Goal: Book appointment/travel/reservation

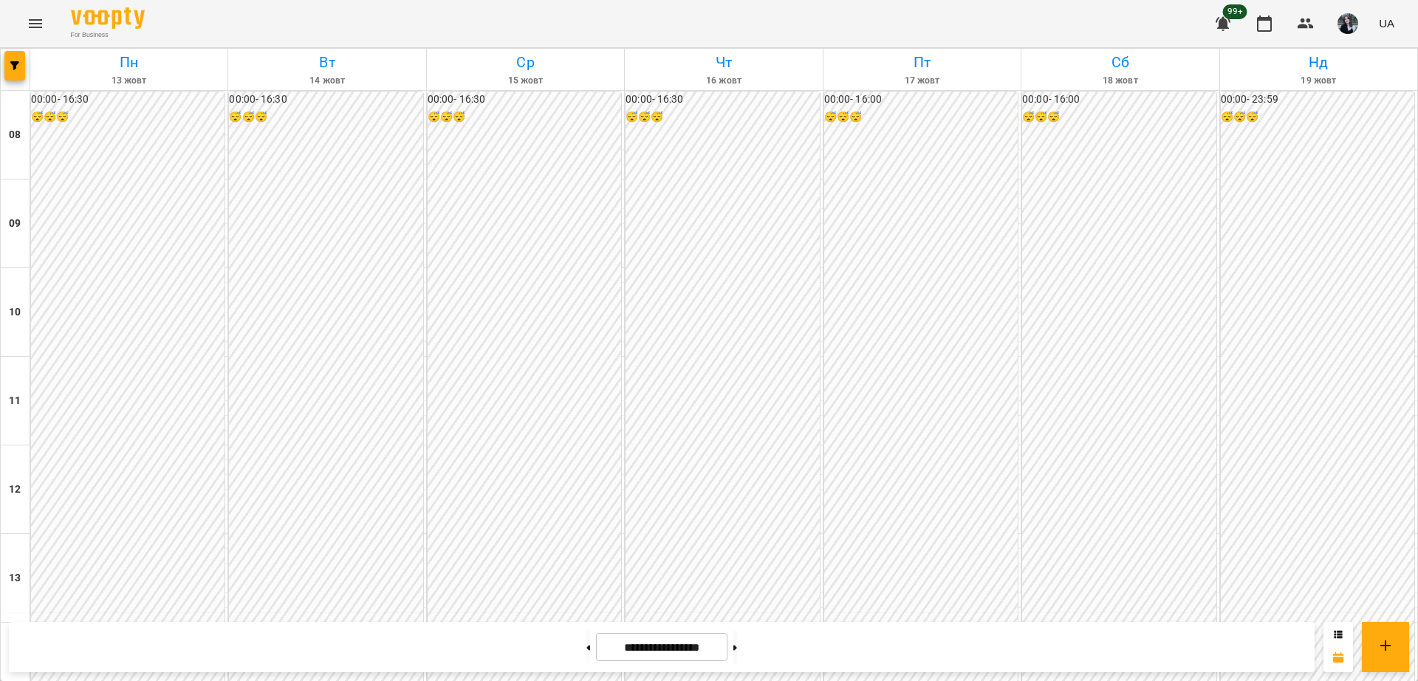
scroll to position [625, 0]
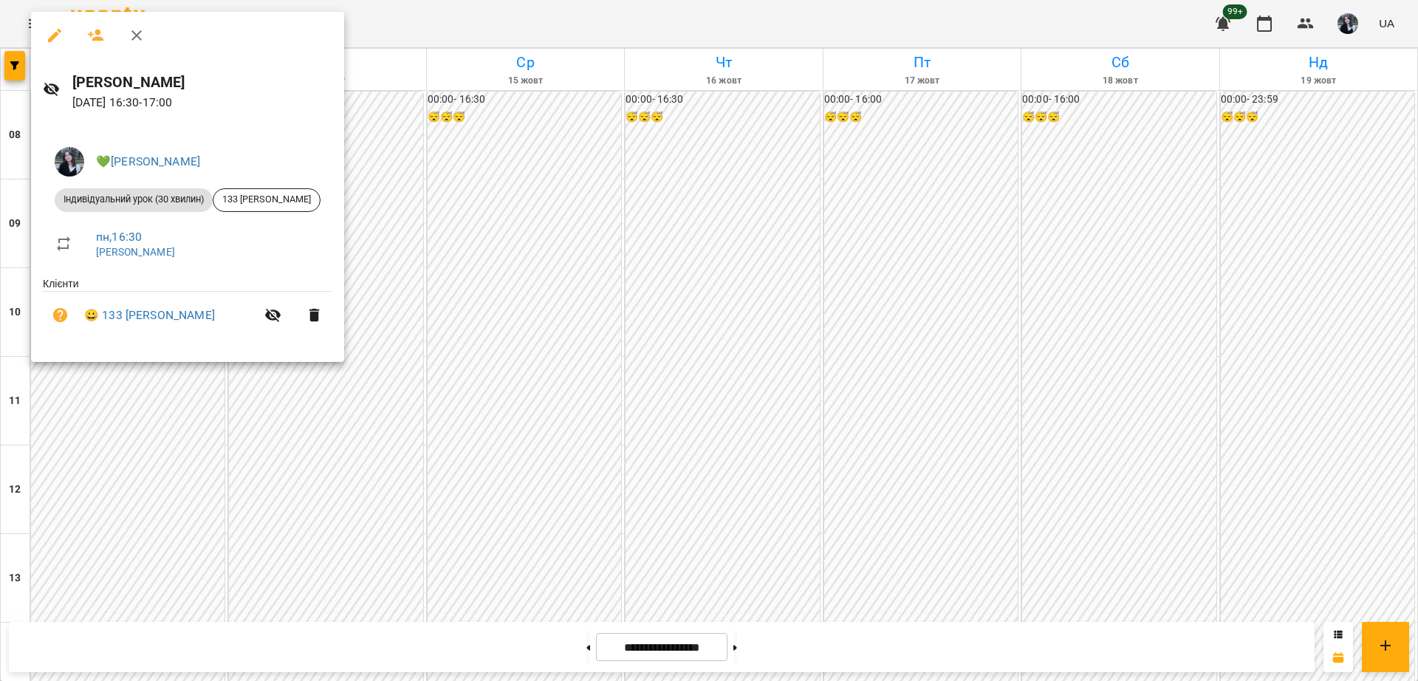
click at [436, 351] on div at bounding box center [709, 340] width 1418 height 681
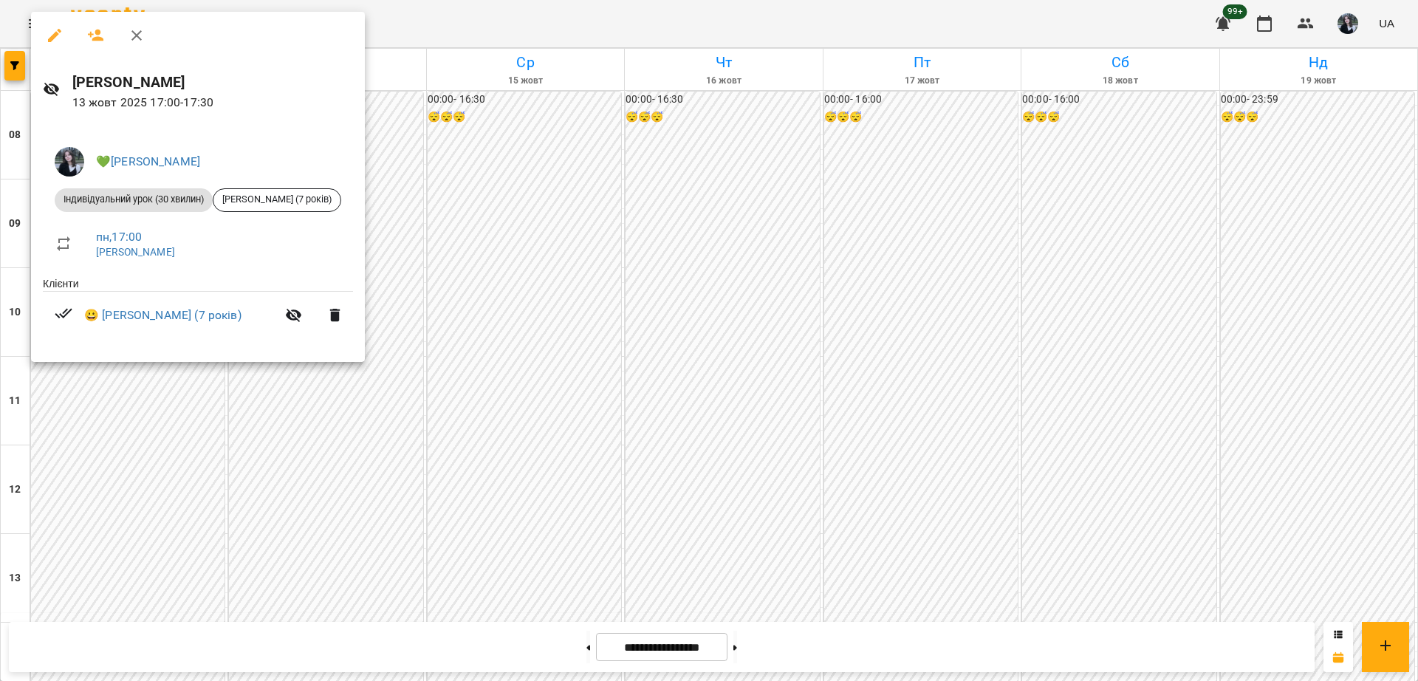
click at [500, 372] on div at bounding box center [709, 340] width 1418 height 681
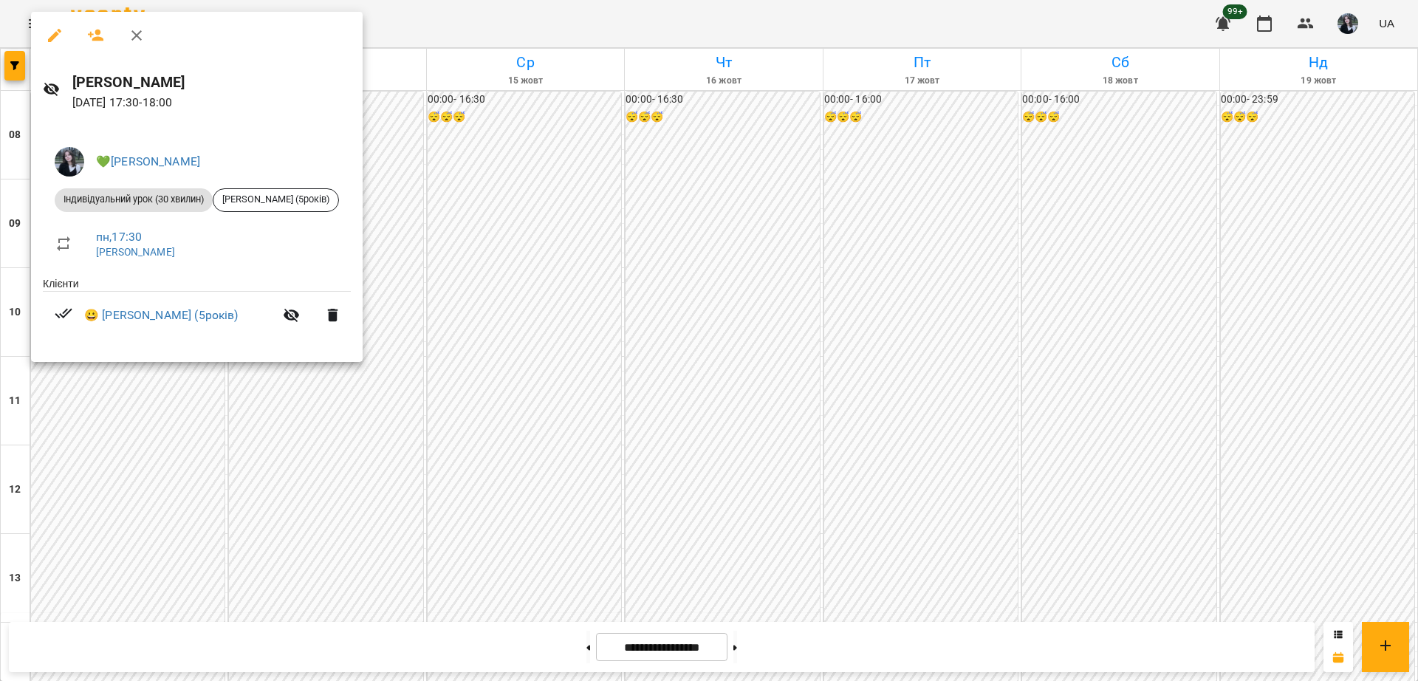
click at [504, 294] on div at bounding box center [709, 340] width 1418 height 681
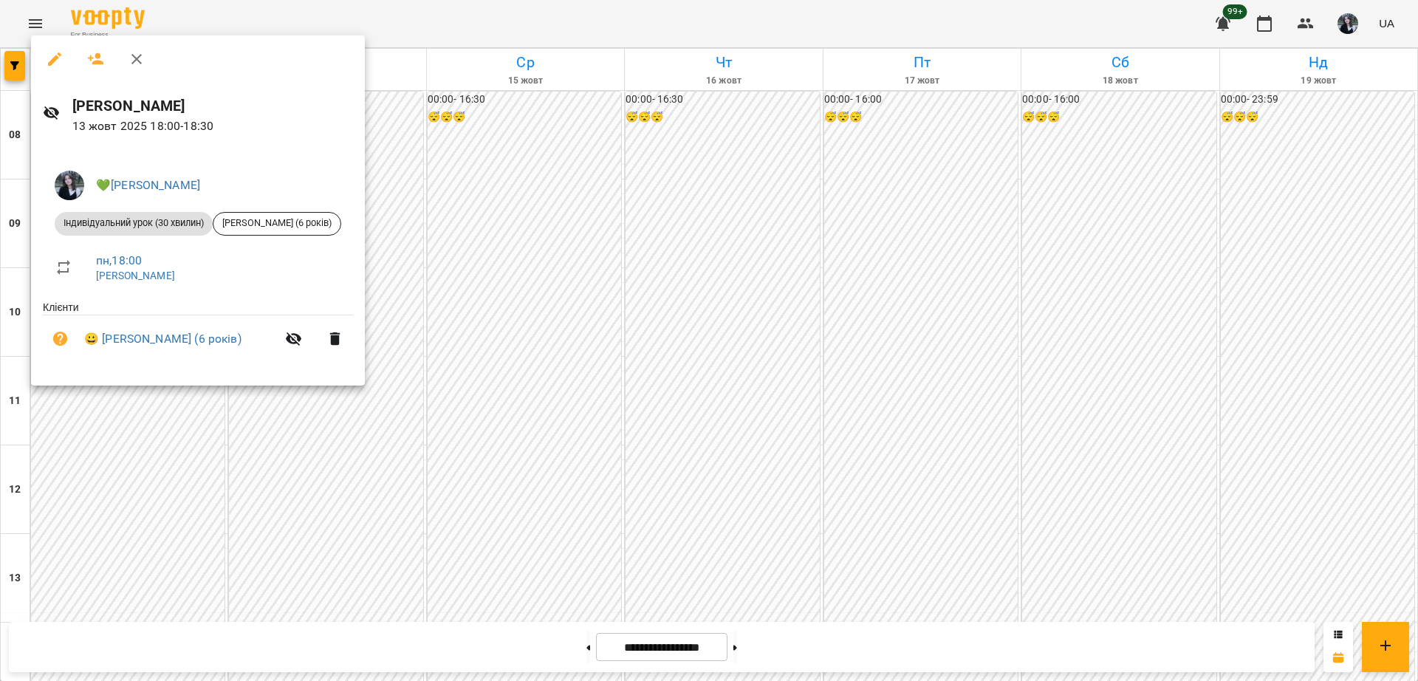
click at [417, 439] on div at bounding box center [709, 340] width 1418 height 681
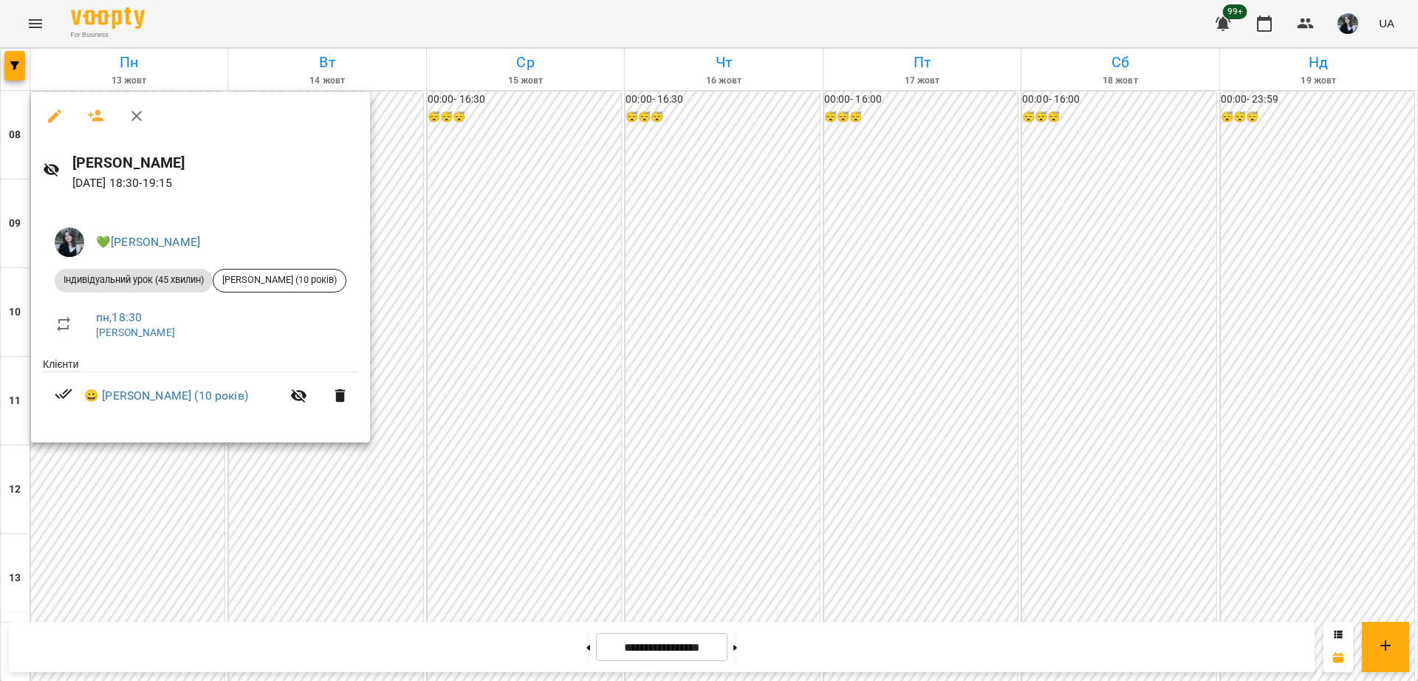
click at [332, 553] on div at bounding box center [709, 340] width 1418 height 681
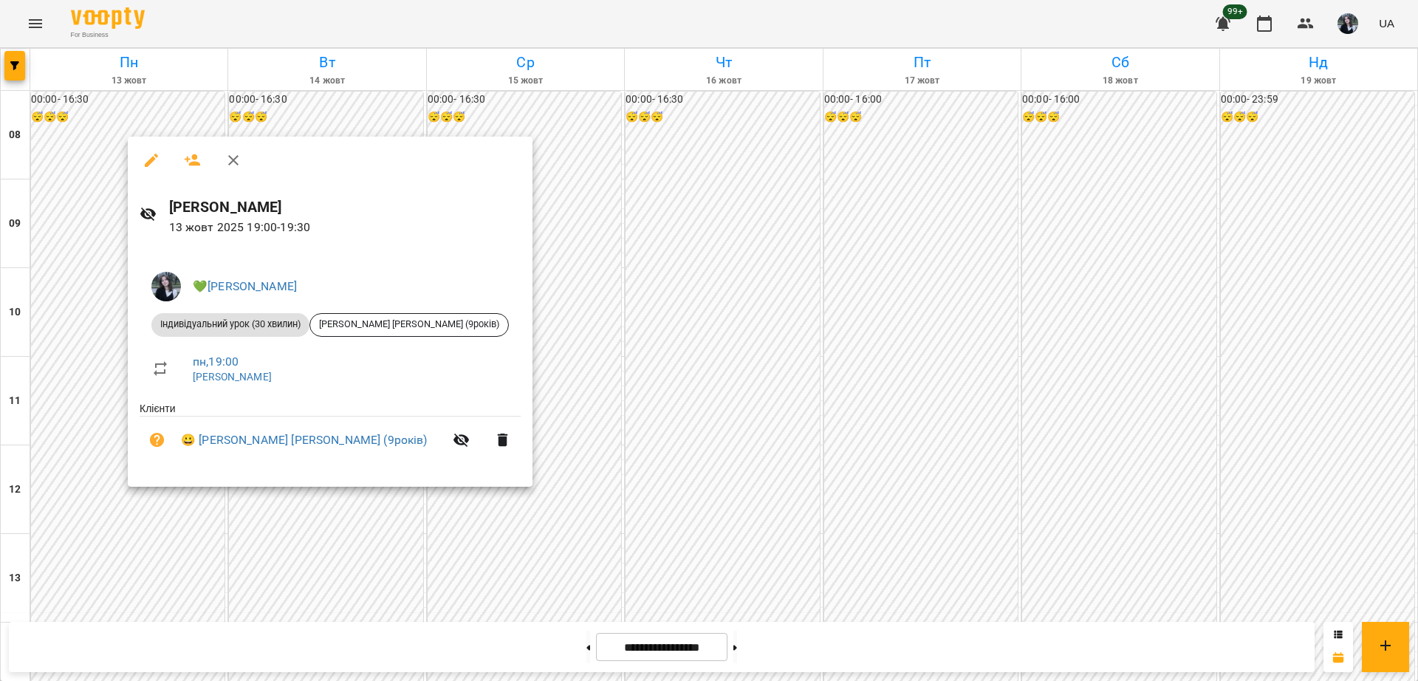
click at [384, 507] on div at bounding box center [709, 340] width 1418 height 681
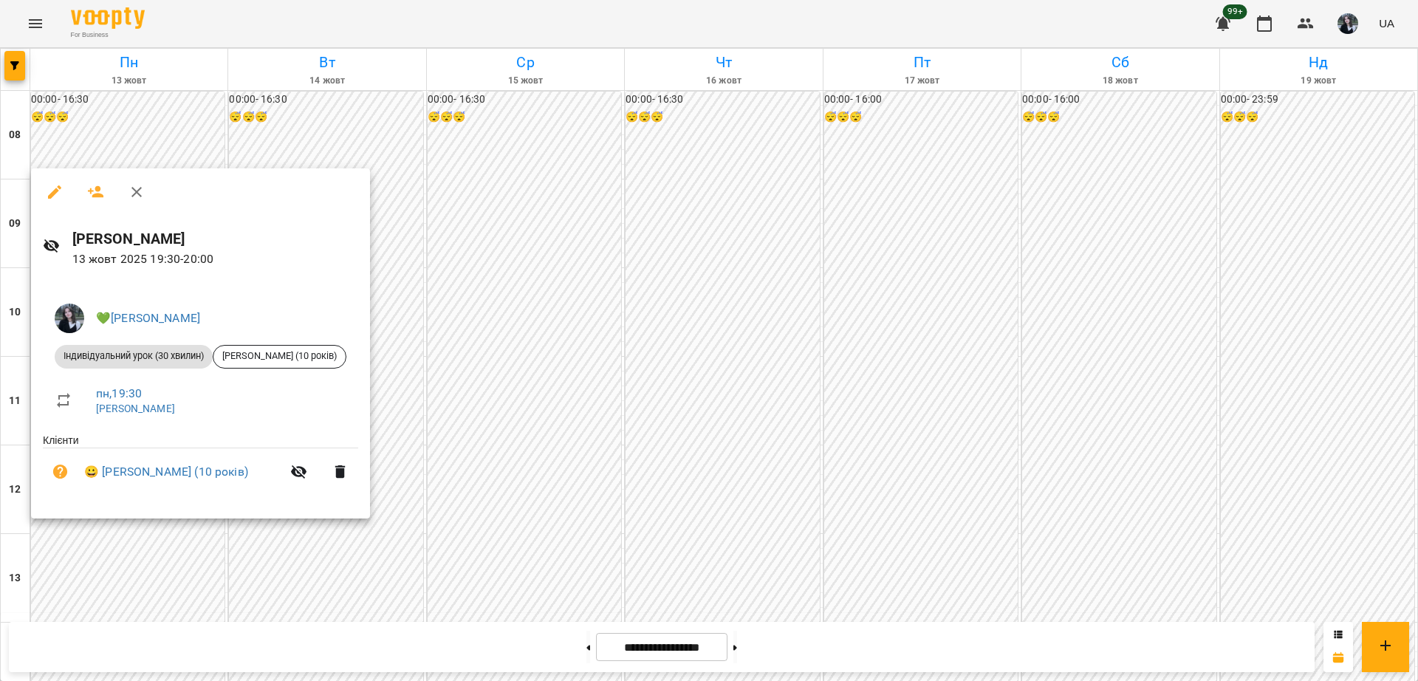
click at [462, 485] on div at bounding box center [709, 340] width 1418 height 681
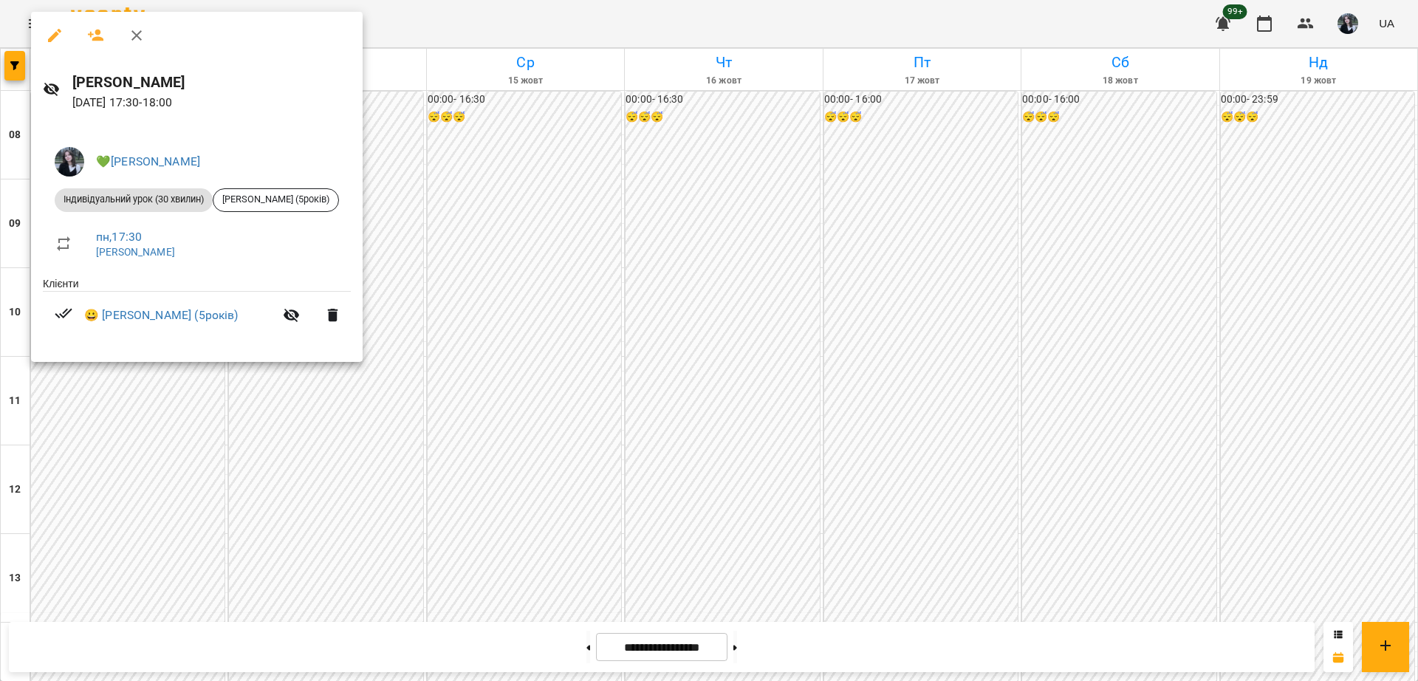
click at [406, 335] on div at bounding box center [709, 340] width 1418 height 681
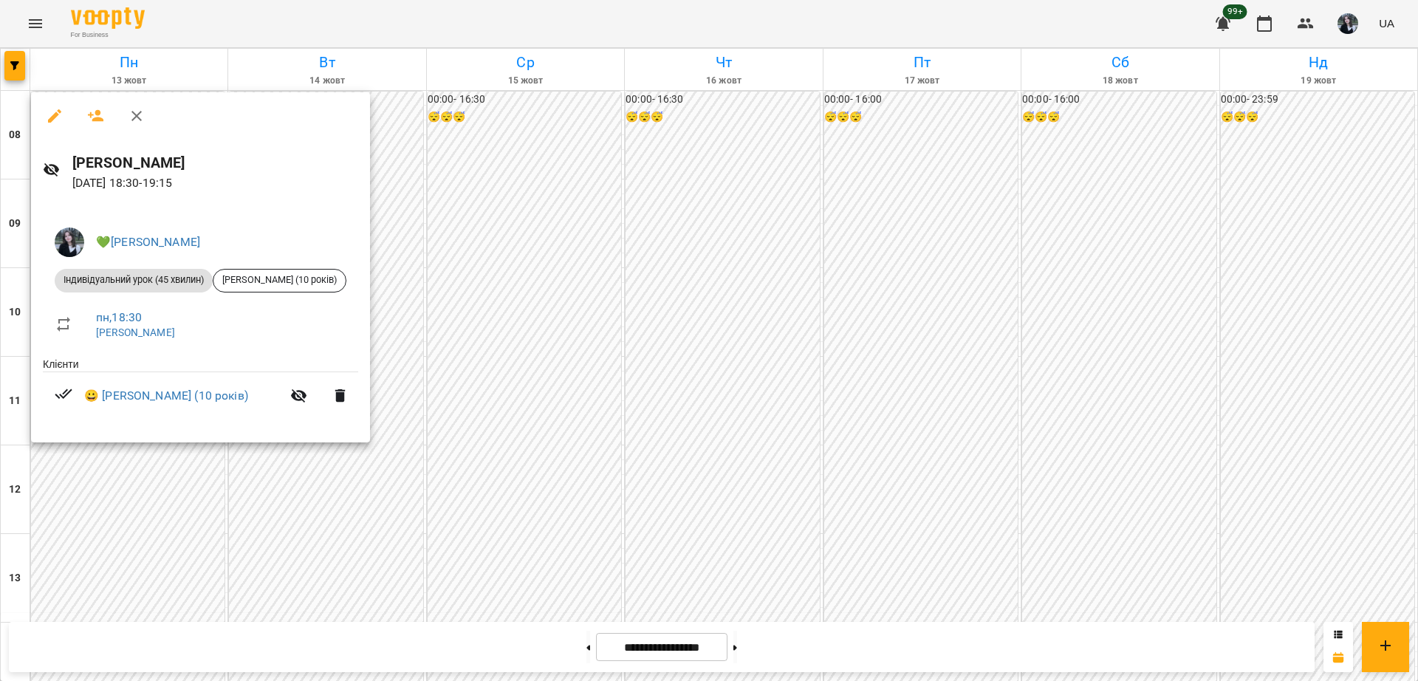
drag, startPoint x: 433, startPoint y: 450, endPoint x: 438, endPoint y: 442, distance: 9.0
click at [433, 448] on div at bounding box center [709, 340] width 1418 height 681
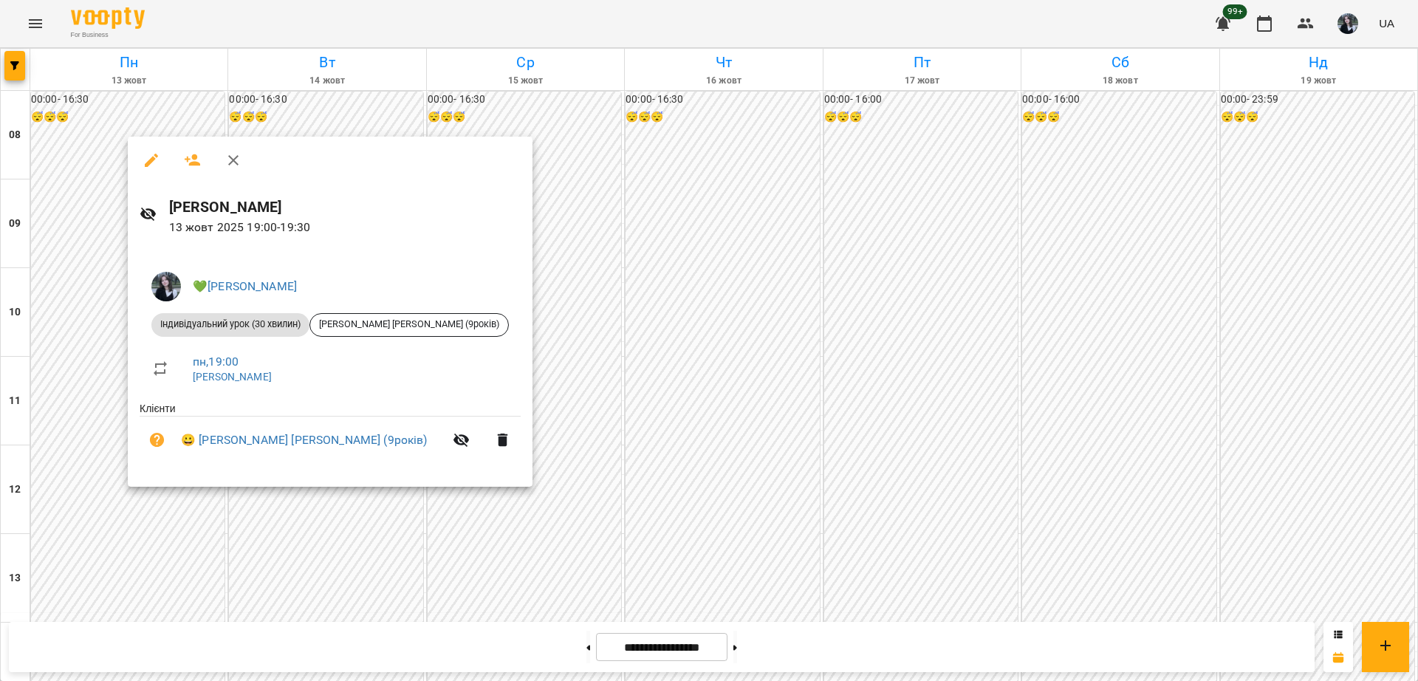
click at [191, 539] on div at bounding box center [709, 340] width 1418 height 681
